Goal: Task Accomplishment & Management: Use online tool/utility

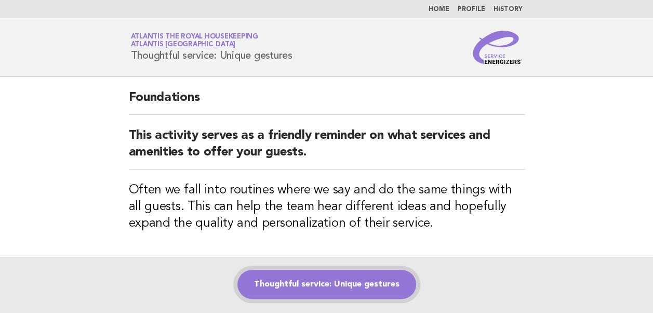
click at [333, 295] on link "Thoughtful service: Unique gestures" at bounding box center [326, 284] width 179 height 29
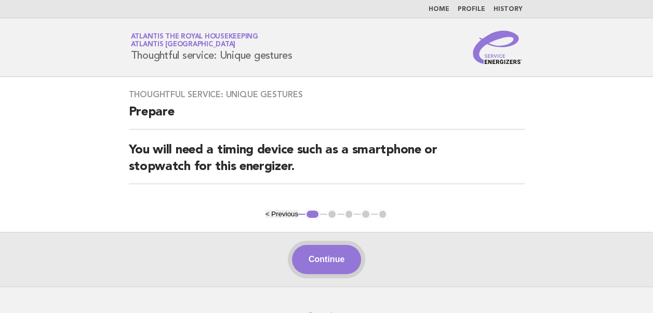
click at [330, 260] on button "Continue" at bounding box center [326, 259] width 69 height 29
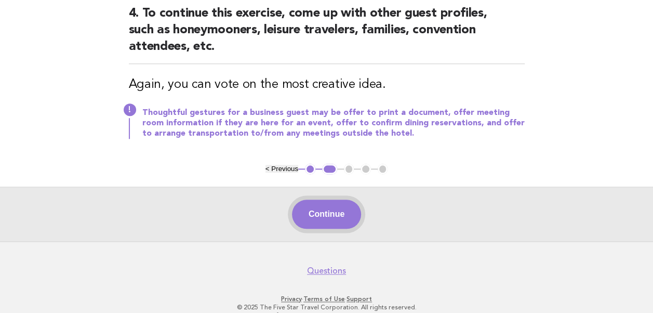
click at [317, 199] on button "Continue" at bounding box center [326, 213] width 69 height 29
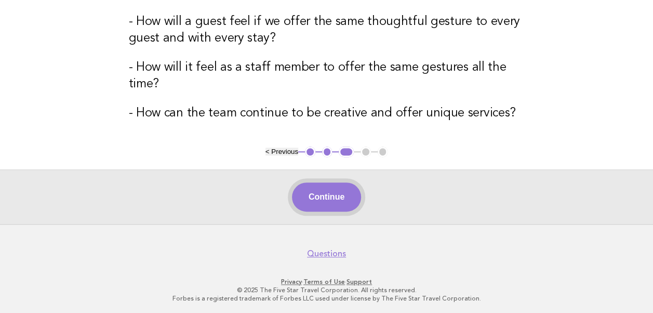
click at [315, 196] on button "Continue" at bounding box center [326, 196] width 69 height 29
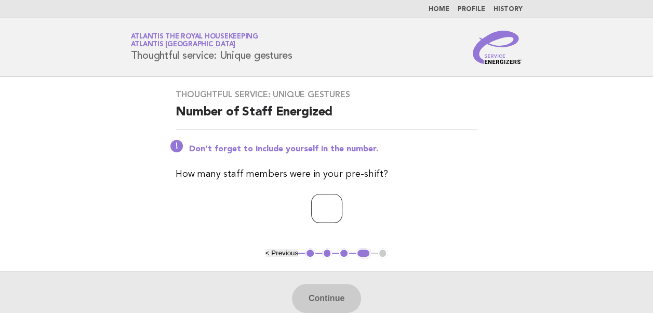
click at [316, 210] on input "number" at bounding box center [326, 208] width 31 height 29
type input "**"
click at [323, 301] on button "Continue" at bounding box center [326, 298] width 69 height 29
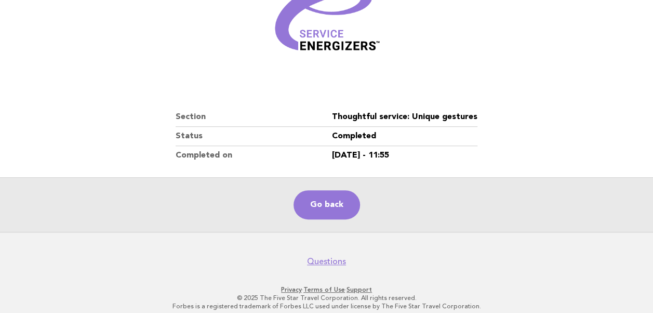
scroll to position [178, 0]
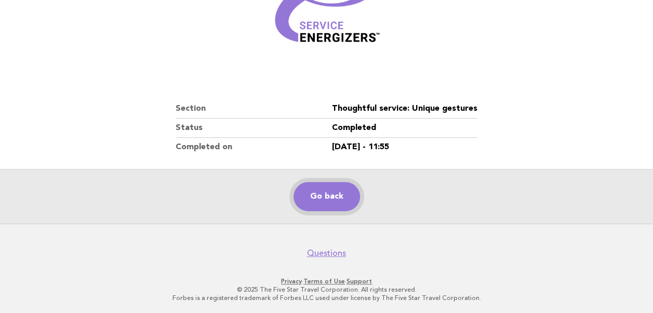
click at [328, 196] on link "Go back" at bounding box center [326, 196] width 66 height 29
